Goal: Check status

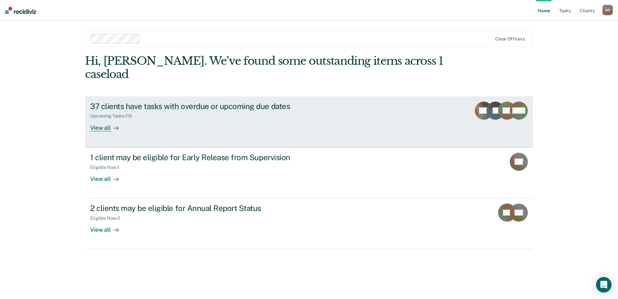
click at [168, 101] on div "37 clients have tasks with overdue or upcoming due dates" at bounding box center [203, 105] width 227 height 9
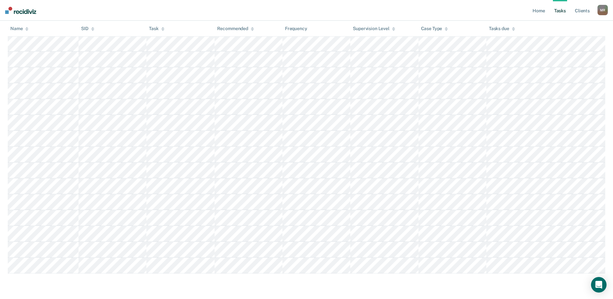
scroll to position [1694, 0]
